Goal: Transaction & Acquisition: Book appointment/travel/reservation

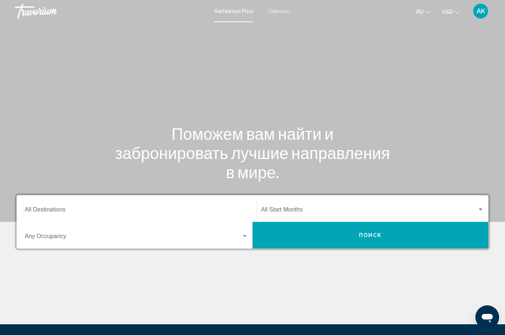
click at [281, 14] on span "Getaways" at bounding box center [279, 11] width 23 height 6
click at [42, 212] on input "Destination All Destinations" at bounding box center [136, 211] width 223 height 7
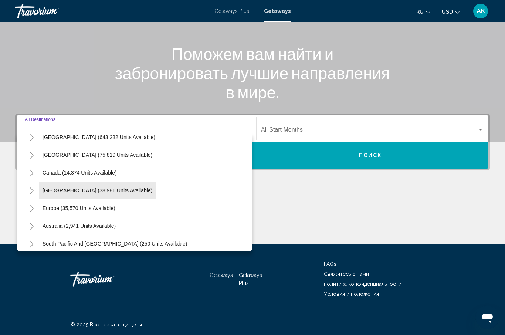
scroll to position [34, 0]
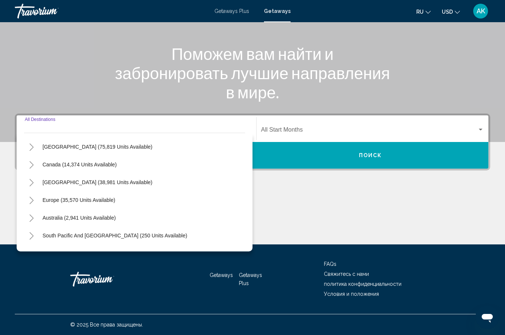
click at [79, 203] on button "Europe (35,570 units available)" at bounding box center [79, 200] width 80 height 17
type input "**********"
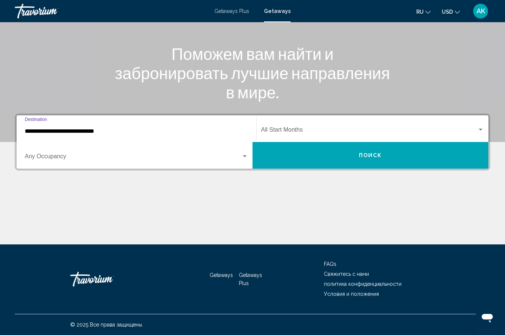
click at [482, 128] on div "Search widget" at bounding box center [481, 130] width 7 height 6
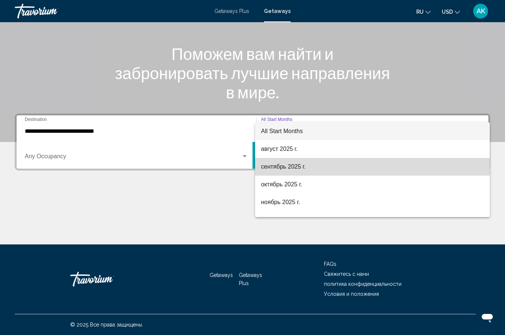
click at [271, 168] on span "сентябрь 2025 г." at bounding box center [372, 167] width 223 height 18
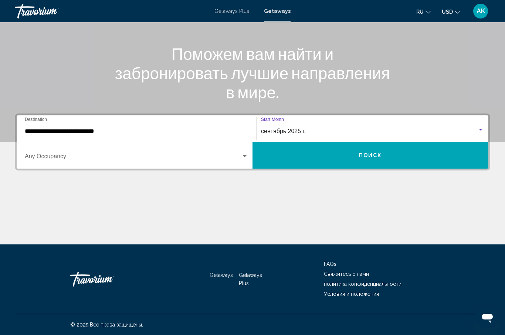
click at [341, 154] on button "Поиск" at bounding box center [371, 155] width 236 height 27
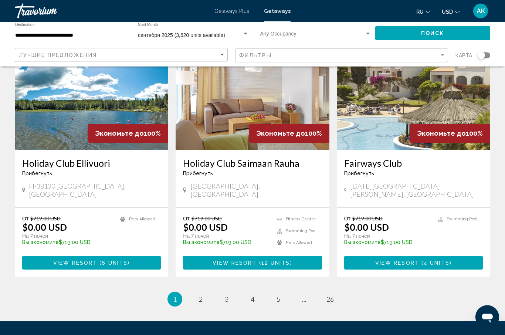
scroll to position [868, 0]
click at [201, 295] on span "2" at bounding box center [201, 299] width 4 height 8
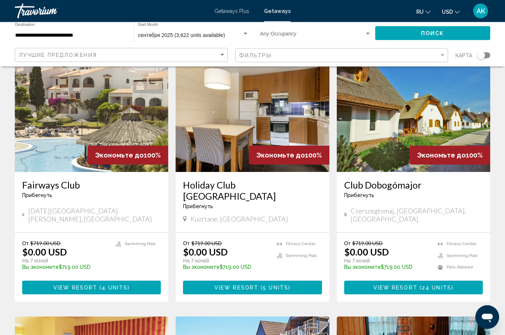
scroll to position [575, 0]
click at [97, 146] on div "Экономьте до 100%" at bounding box center [128, 155] width 81 height 19
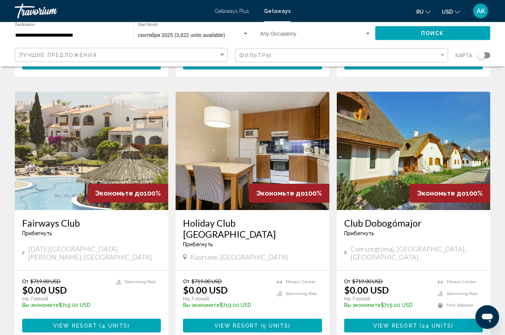
click at [98, 152] on img "Main content" at bounding box center [92, 151] width 154 height 118
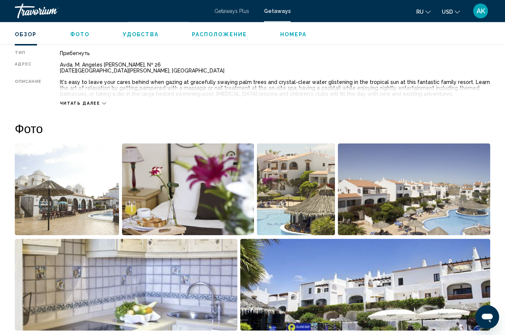
scroll to position [373, 0]
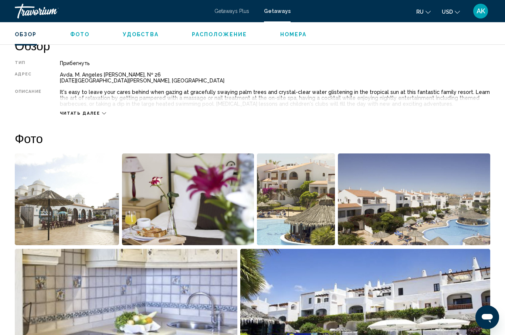
click at [212, 34] on span "Расположение" at bounding box center [219, 34] width 55 height 6
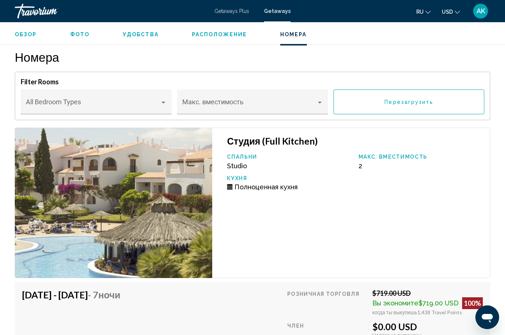
scroll to position [1403, 0]
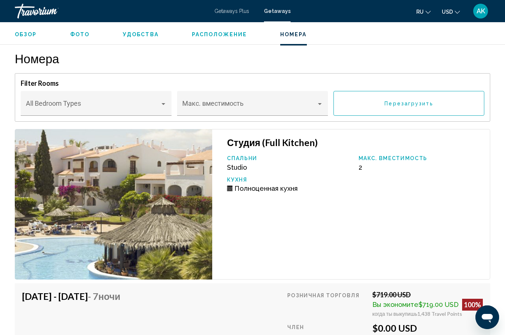
click at [156, 230] on img "Main content" at bounding box center [114, 204] width 198 height 151
click at [170, 215] on img "Main content" at bounding box center [114, 204] width 198 height 151
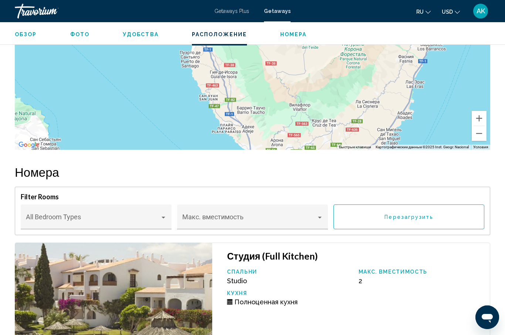
scroll to position [1288, 0]
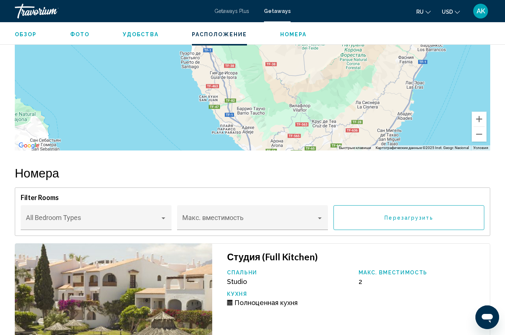
click at [289, 33] on span "Номера" at bounding box center [293, 34] width 27 height 6
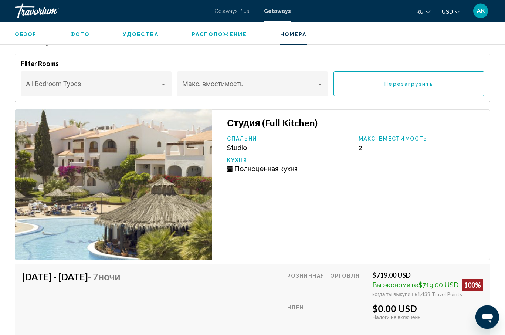
scroll to position [1423, 0]
click at [75, 36] on span "Фото" at bounding box center [79, 34] width 19 height 6
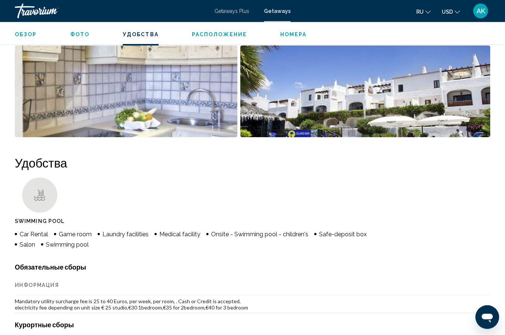
scroll to position [459, 0]
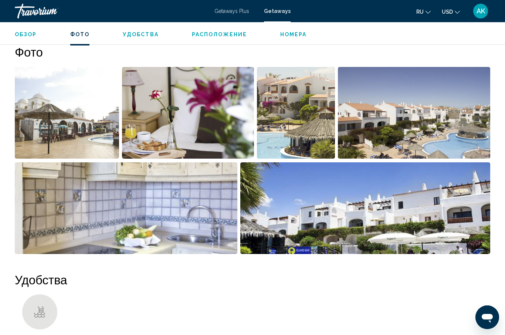
click at [75, 141] on img "Open full-screen image slider" at bounding box center [67, 113] width 104 height 92
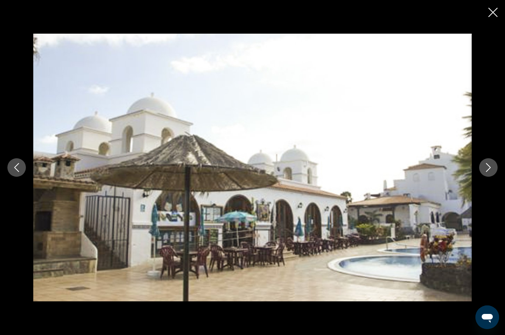
scroll to position [353, 0]
click at [486, 168] on icon "Next image" at bounding box center [488, 167] width 9 height 9
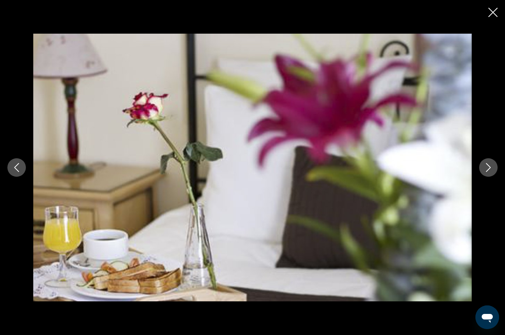
click at [487, 167] on icon "Next image" at bounding box center [488, 167] width 9 height 9
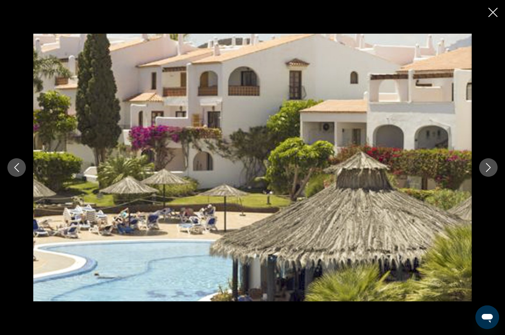
click at [485, 169] on icon "Next image" at bounding box center [488, 167] width 9 height 9
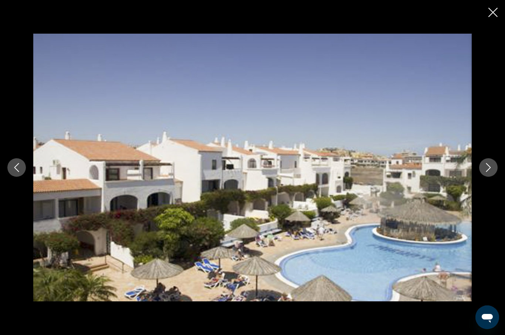
click at [480, 166] on button "Next image" at bounding box center [488, 167] width 18 height 18
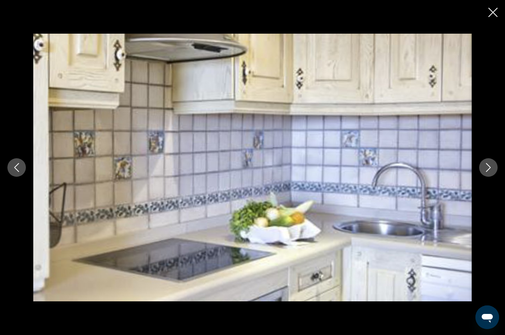
click at [483, 166] on button "Next image" at bounding box center [488, 167] width 18 height 18
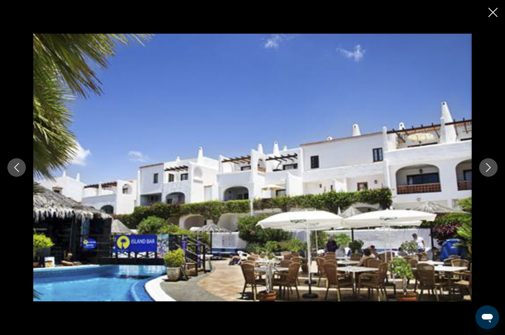
click at [488, 164] on icon "Next image" at bounding box center [488, 167] width 9 height 9
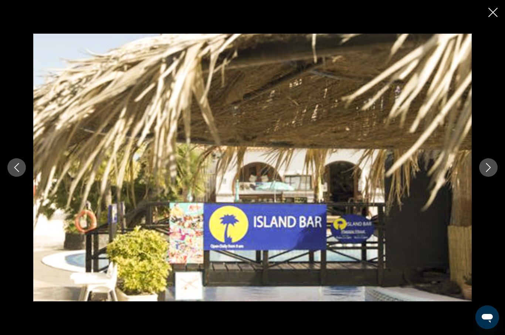
click at [485, 165] on icon "Next image" at bounding box center [488, 167] width 9 height 9
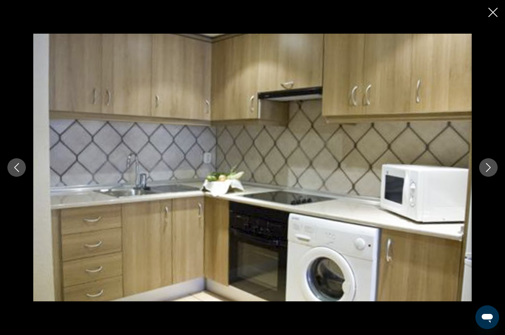
click at [485, 166] on icon "Next image" at bounding box center [488, 167] width 9 height 9
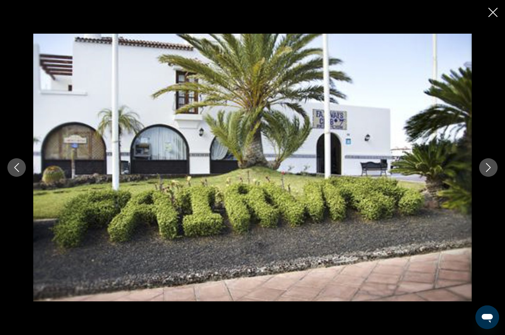
click at [487, 164] on icon "Next image" at bounding box center [488, 167] width 5 height 9
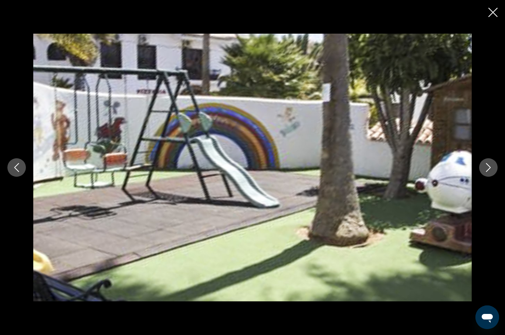
click at [485, 168] on icon "Next image" at bounding box center [488, 167] width 9 height 9
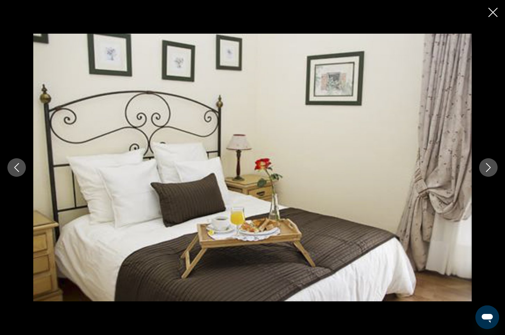
click at [484, 166] on button "Next image" at bounding box center [488, 167] width 18 height 18
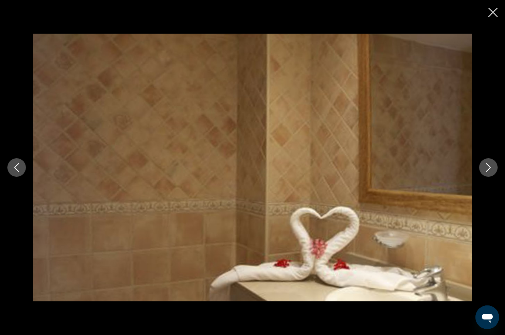
click at [486, 167] on icon "Next image" at bounding box center [488, 167] width 9 height 9
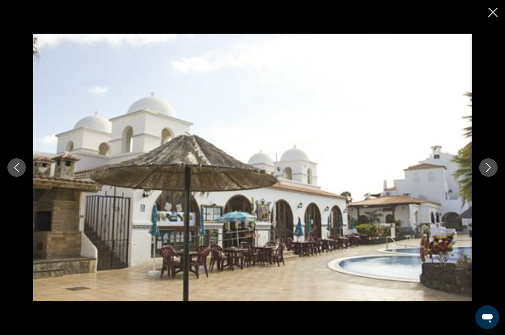
click at [297, 193] on img "Main content" at bounding box center [252, 168] width 439 height 268
click at [17, 165] on icon "Previous image" at bounding box center [16, 167] width 9 height 9
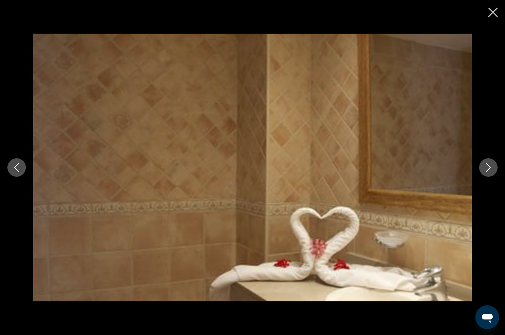
click at [13, 172] on button "Previous image" at bounding box center [16, 167] width 18 height 18
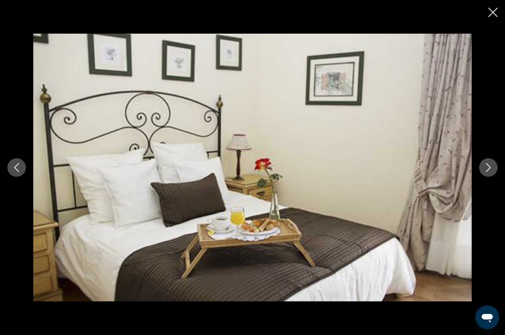
click at [492, 11] on icon "Close slideshow" at bounding box center [493, 12] width 9 height 9
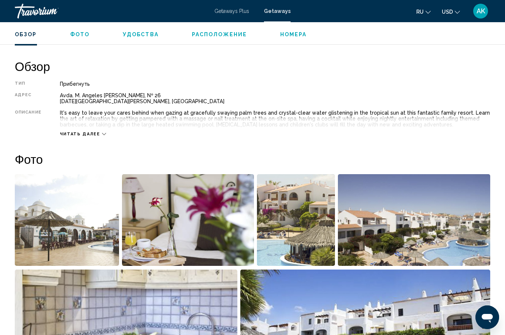
click at [142, 35] on span "Удобства" at bounding box center [141, 34] width 36 height 6
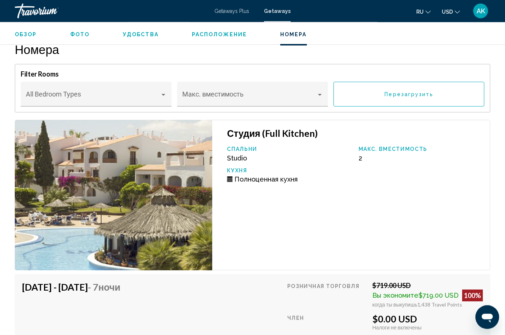
scroll to position [1412, 0]
click at [435, 295] on span "$719.00 USD" at bounding box center [439, 296] width 40 height 8
click at [169, 228] on img "Main content" at bounding box center [114, 195] width 198 height 151
click at [404, 94] on span "Перезагрузить" at bounding box center [409, 94] width 48 height 6
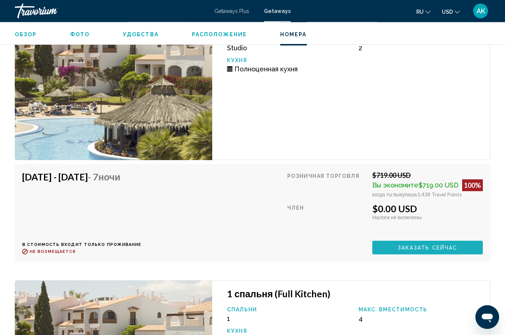
scroll to position [1522, 0]
click at [408, 249] on span "Заказать сейчас" at bounding box center [428, 248] width 60 height 6
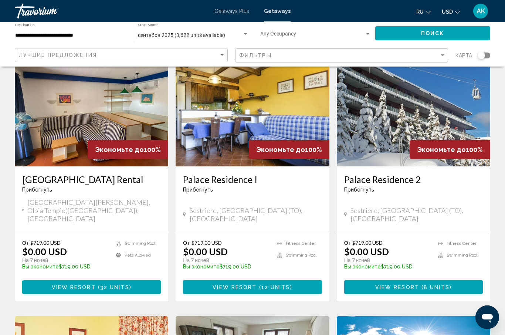
scroll to position [51, 0]
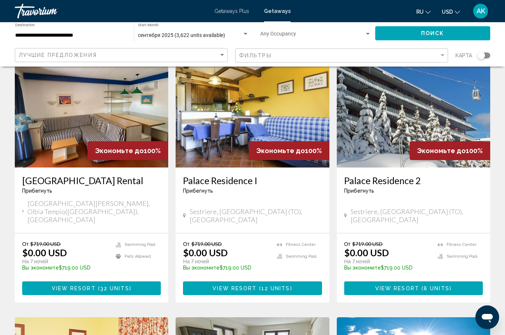
click at [267, 13] on span "Getaways" at bounding box center [277, 11] width 27 height 6
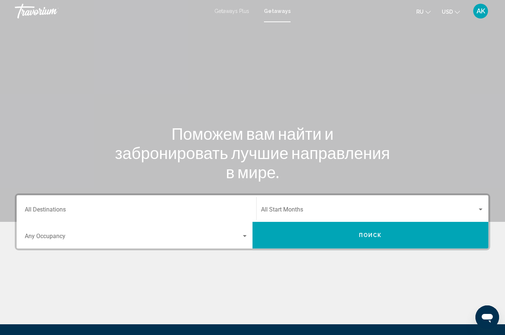
click at [51, 208] on input "Destination All Destinations" at bounding box center [136, 211] width 223 height 7
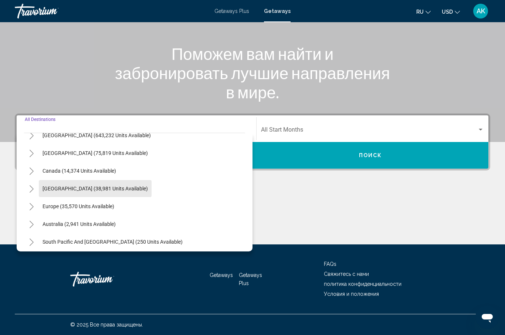
scroll to position [30, 0]
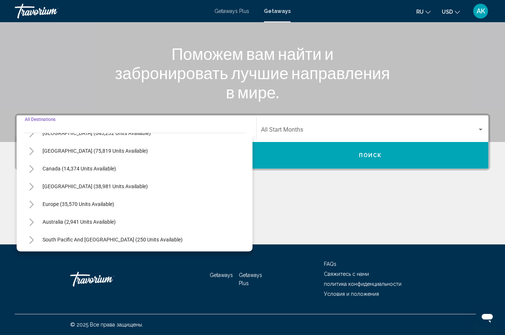
click at [90, 208] on button "Europe (35,570 units available)" at bounding box center [78, 204] width 79 height 17
type input "**********"
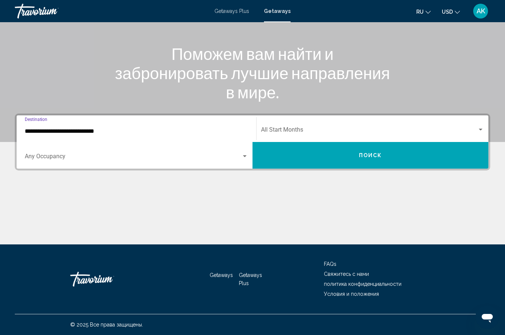
click at [477, 129] on span "Search widget" at bounding box center [369, 131] width 216 height 7
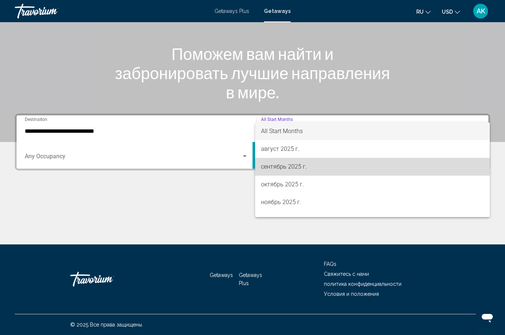
click at [279, 166] on span "сентябрь 2025 г." at bounding box center [372, 167] width 223 height 18
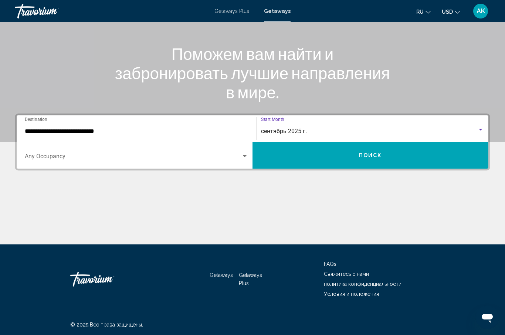
click at [301, 157] on button "Поиск" at bounding box center [371, 155] width 236 height 27
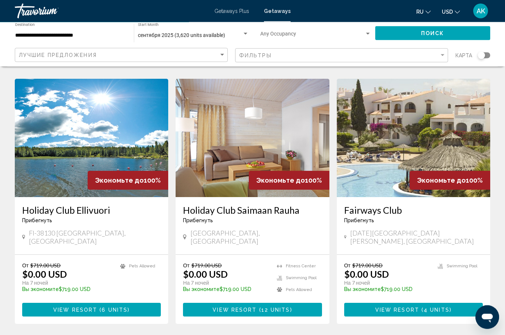
scroll to position [868, 0]
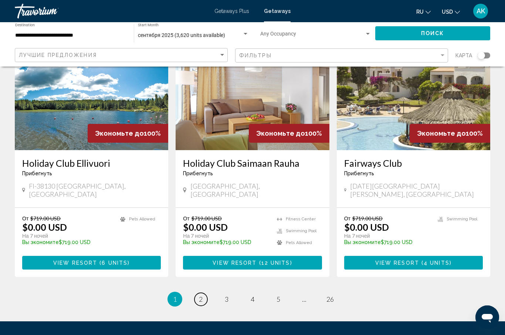
click at [199, 295] on span "2" at bounding box center [201, 299] width 4 height 8
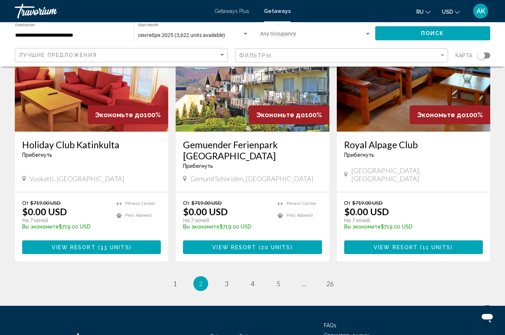
scroll to position [879, 0]
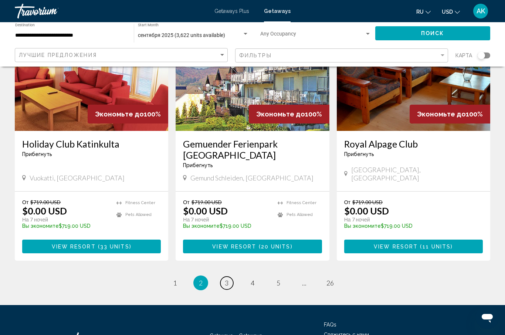
click at [226, 279] on span "3" at bounding box center [227, 283] width 4 height 8
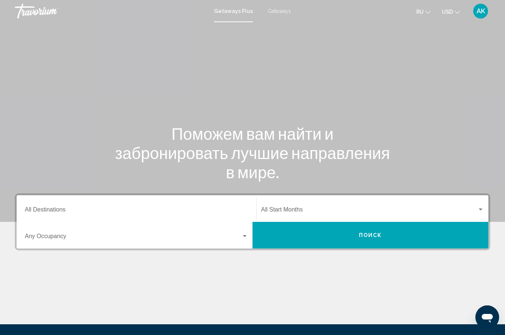
click at [61, 209] on input "Destination All Destinations" at bounding box center [136, 211] width 223 height 7
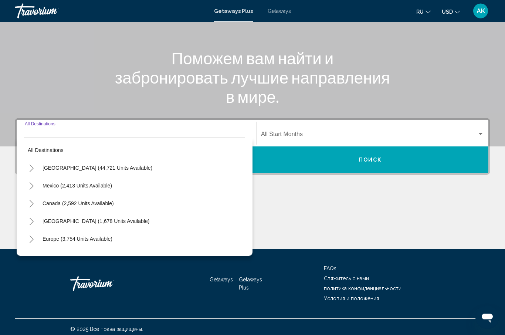
scroll to position [80, 0]
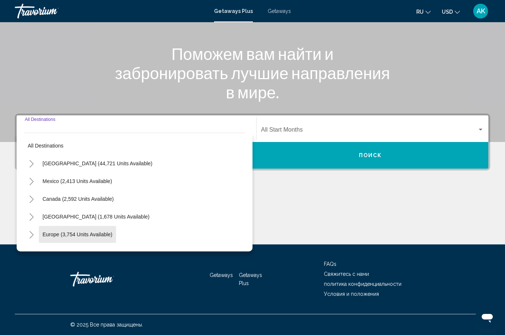
click at [78, 236] on span "Europe (3,754 units available)" at bounding box center [78, 235] width 70 height 6
type input "**********"
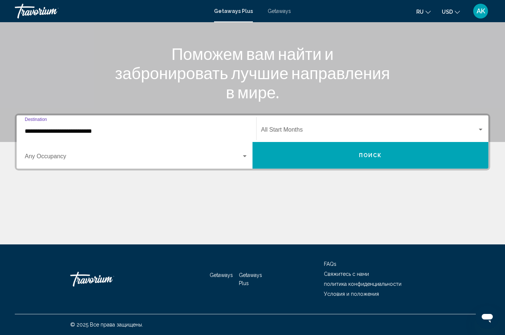
click at [282, 130] on span "Search widget" at bounding box center [369, 131] width 216 height 7
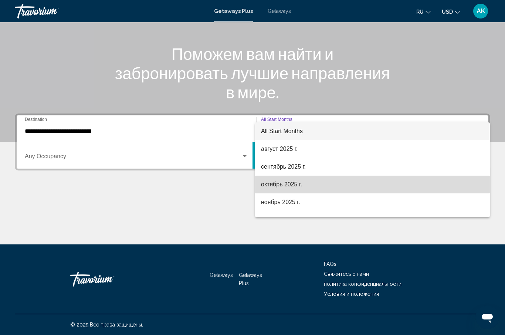
click at [274, 186] on span "октябрь 2025 г." at bounding box center [372, 185] width 223 height 18
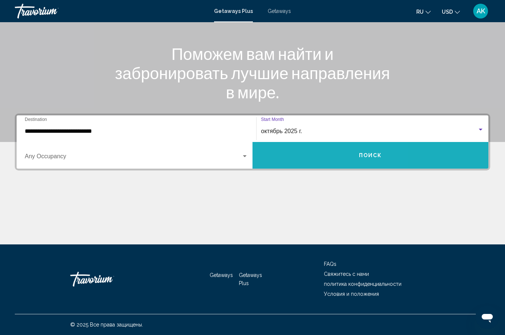
click at [308, 157] on button "Поиск" at bounding box center [371, 155] width 236 height 27
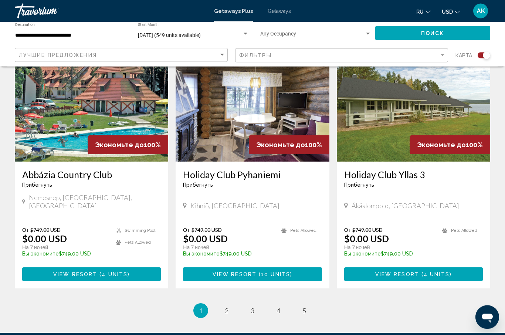
scroll to position [1086, 0]
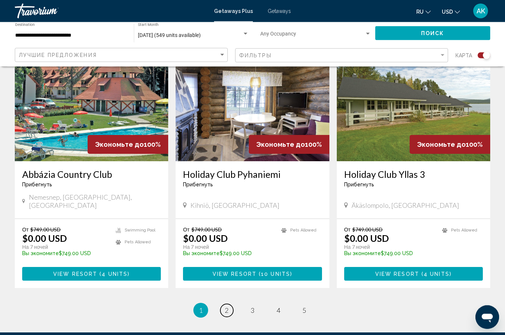
click at [227, 307] on span "2" at bounding box center [227, 311] width 4 height 8
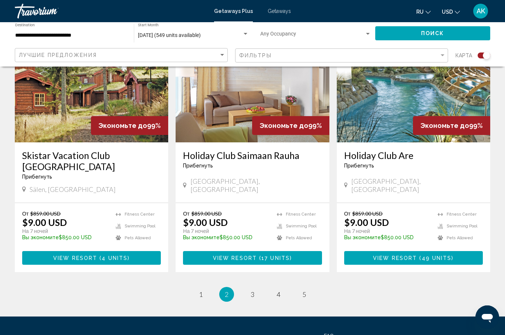
scroll to position [1097, 0]
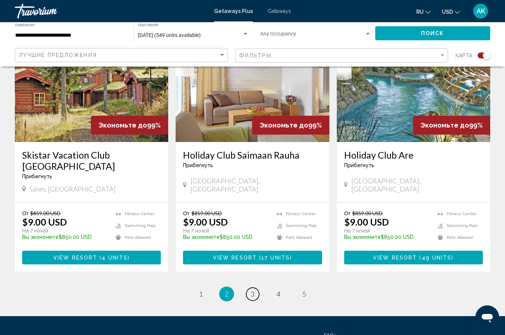
click at [249, 288] on link "page 3" at bounding box center [252, 294] width 13 height 13
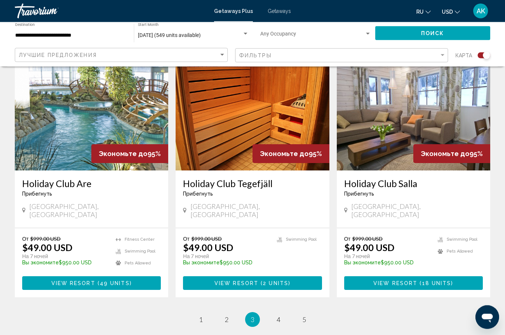
scroll to position [1061, 0]
click at [278, 316] on span "4" at bounding box center [279, 320] width 4 height 8
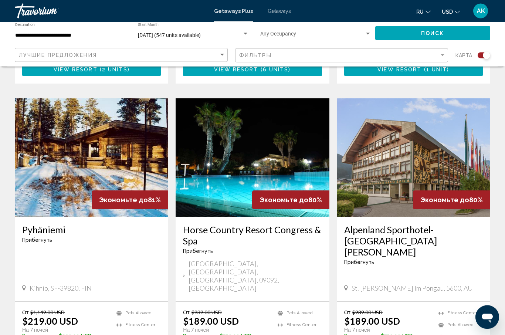
scroll to position [1108, 0]
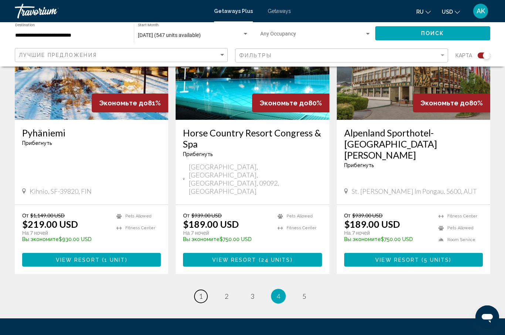
click at [197, 290] on link "page 1" at bounding box center [201, 296] width 13 height 13
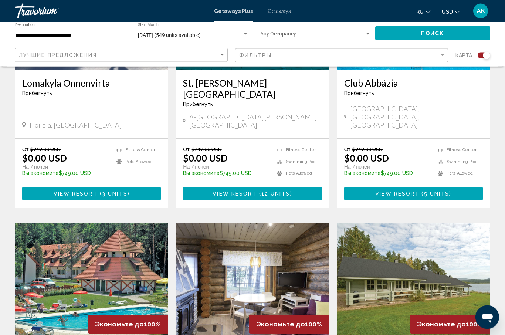
scroll to position [907, 0]
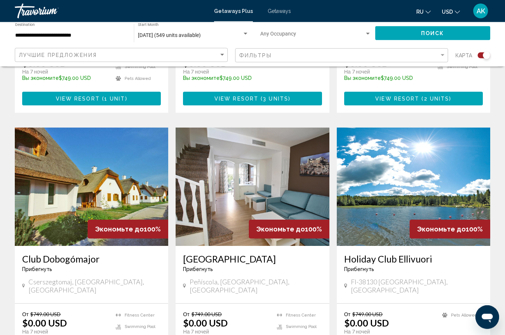
click at [240, 204] on img "Main content" at bounding box center [253, 187] width 154 height 118
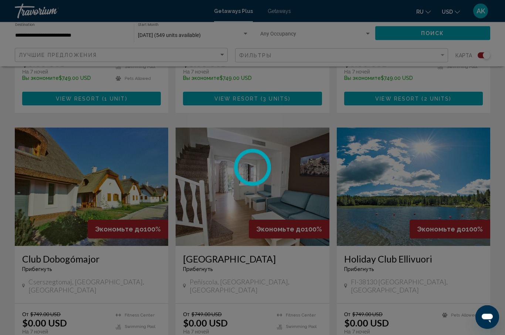
scroll to position [470, 0]
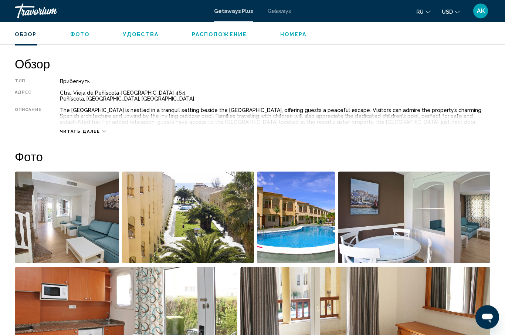
scroll to position [355, 0]
click at [48, 226] on img "Open full-screen image slider" at bounding box center [67, 217] width 104 height 92
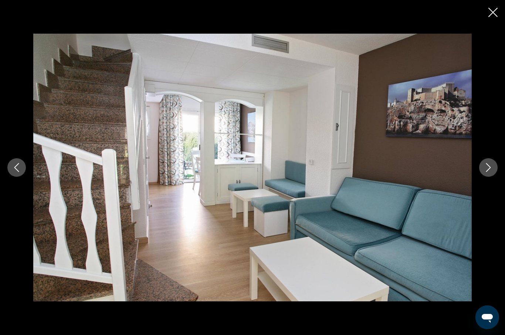
click at [483, 177] on button "Next image" at bounding box center [488, 167] width 18 height 18
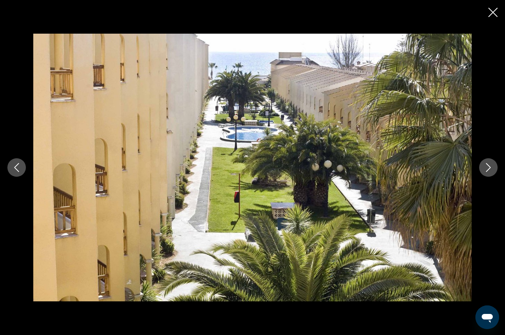
click at [484, 177] on button "Next image" at bounding box center [488, 167] width 18 height 18
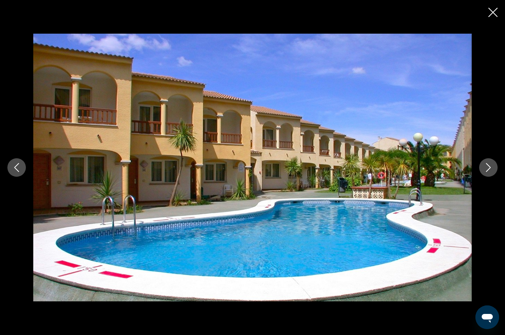
click at [479, 177] on button "Next image" at bounding box center [488, 167] width 18 height 18
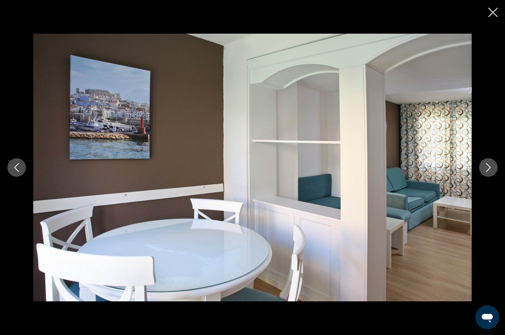
click at [481, 177] on button "Next image" at bounding box center [488, 167] width 18 height 18
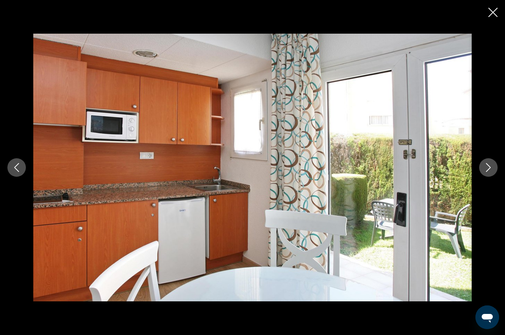
click at [484, 172] on icon "Next image" at bounding box center [488, 167] width 9 height 9
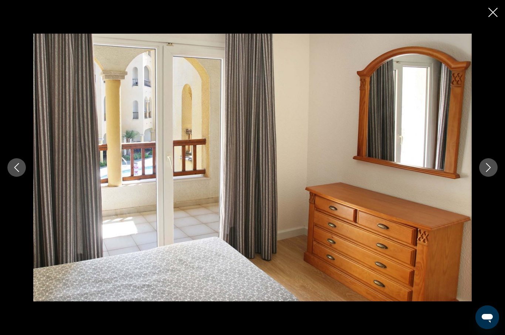
click at [486, 172] on icon "Next image" at bounding box center [488, 167] width 9 height 9
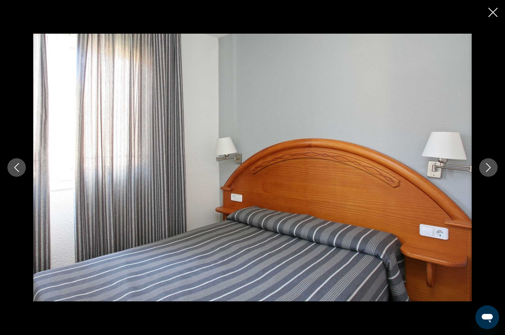
click at [485, 172] on icon "Next image" at bounding box center [488, 167] width 9 height 9
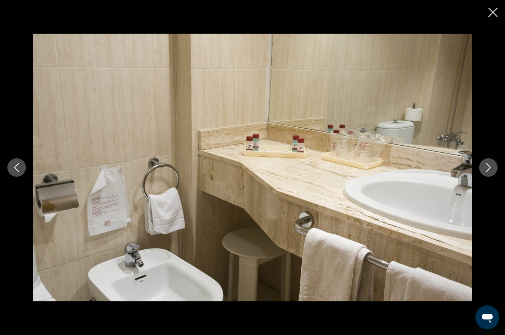
click at [484, 177] on button "Next image" at bounding box center [488, 167] width 18 height 18
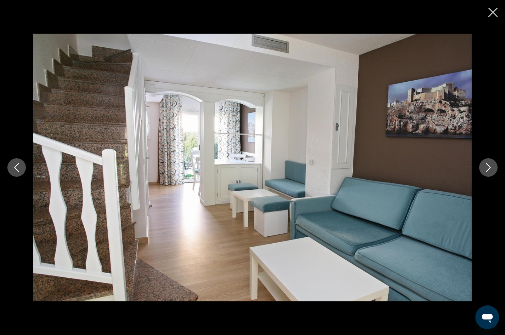
click at [484, 177] on button "Next image" at bounding box center [488, 167] width 18 height 18
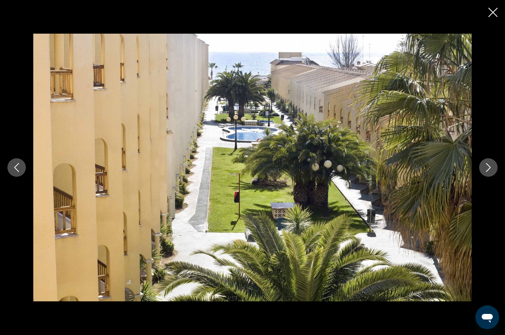
click at [483, 177] on button "Next image" at bounding box center [488, 167] width 18 height 18
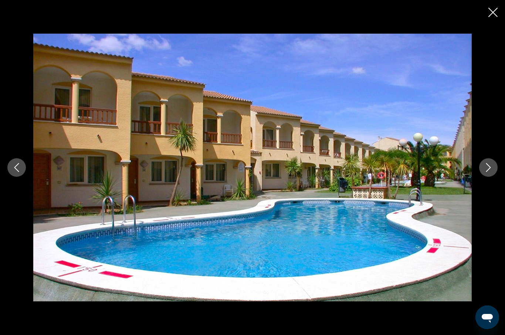
click at [483, 177] on button "Next image" at bounding box center [488, 167] width 18 height 18
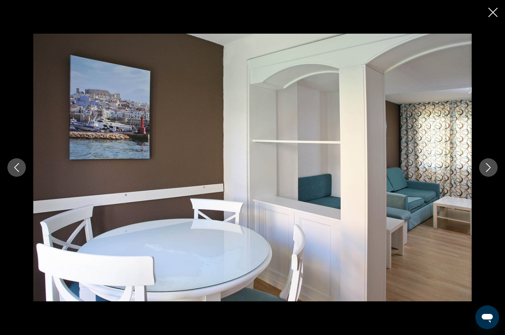
click at [488, 172] on icon "Next image" at bounding box center [488, 167] width 5 height 9
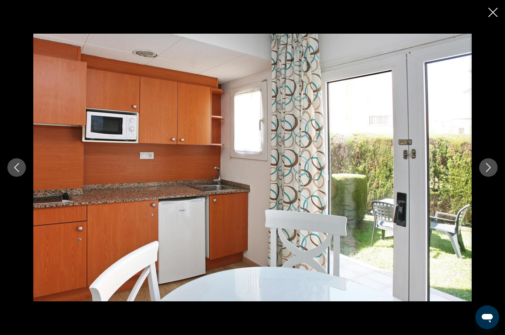
click at [483, 177] on button "Next image" at bounding box center [488, 167] width 18 height 18
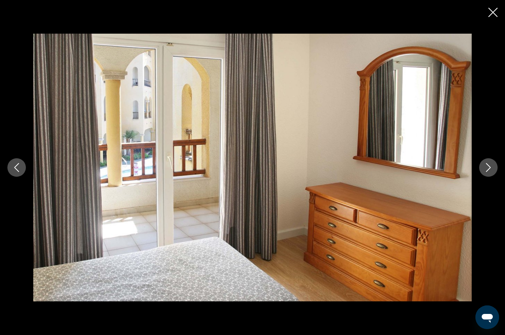
click at [492, 172] on icon "Next image" at bounding box center [488, 167] width 9 height 9
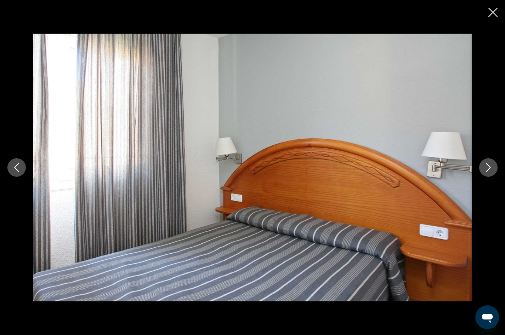
click at [486, 172] on icon "Next image" at bounding box center [488, 167] width 9 height 9
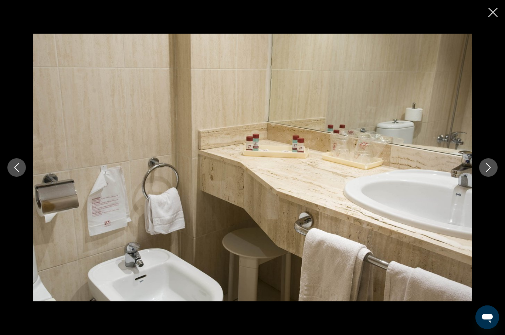
click at [483, 177] on button "Next image" at bounding box center [488, 167] width 18 height 18
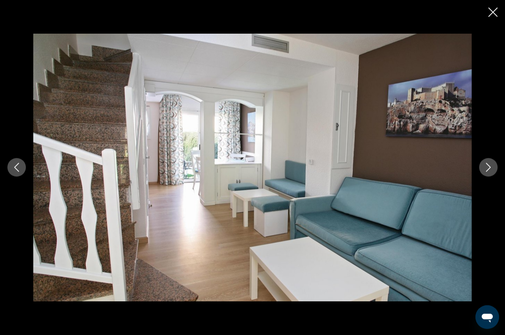
scroll to position [545, 0]
click at [489, 12] on icon "Close slideshow" at bounding box center [493, 12] width 9 height 9
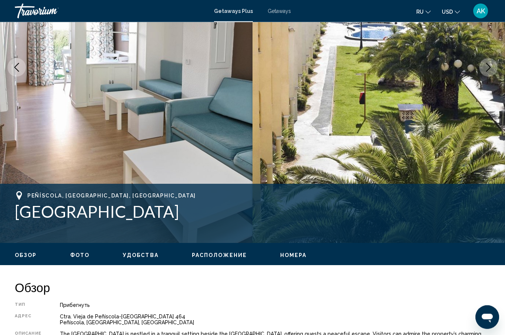
scroll to position [130, 0]
